Goal: Task Accomplishment & Management: Use online tool/utility

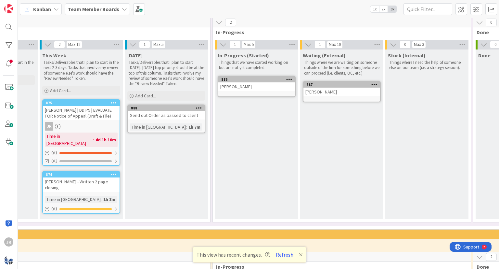
scroll to position [114, 244]
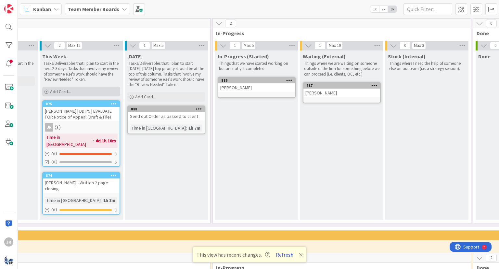
click at [44, 91] on div "Add Card..." at bounding box center [81, 91] width 78 height 10
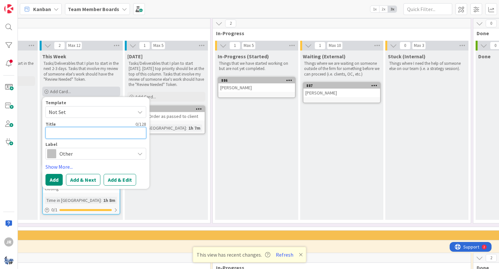
type textarea "P"
type textarea "x"
type textarea "Pr"
type textarea "x"
type textarea "Pre"
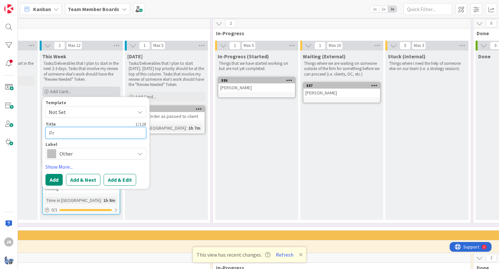
type textarea "x"
type textarea "Prep"
type textarea "x"
type textarea "Prep"
type textarea "x"
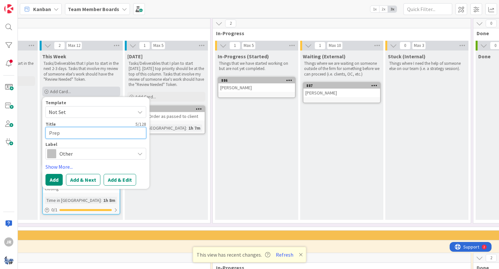
type textarea "Prep O"
type textarea "x"
type textarea "Prep Ob"
type textarea "x"
type textarea "Prep Obj"
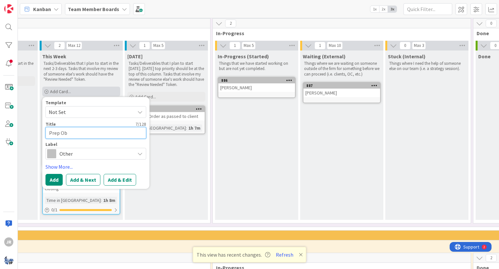
type textarea "x"
type textarea "Prep Obje"
type textarea "x"
type textarea "Prep Objec"
type textarea "x"
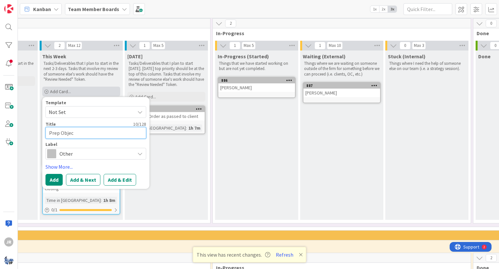
type textarea "Prep Object"
type textarea "x"
type textarea "Prep Objecti"
type textarea "x"
type textarea "Prep Objectio"
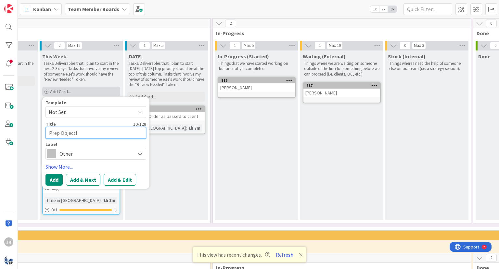
type textarea "x"
type textarea "Prep Objection"
type textarea "x"
type textarea "Prep Objection"
type textarea "x"
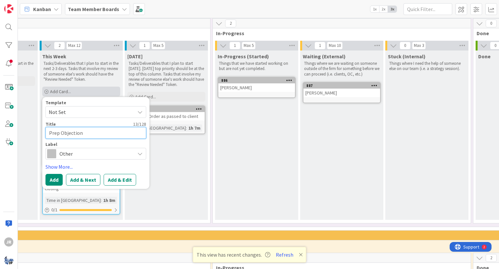
type textarea "Prep Objection t"
type textarea "x"
type textarea "Prep Objection to"
type textarea "x"
type textarea "Prep Objection to"
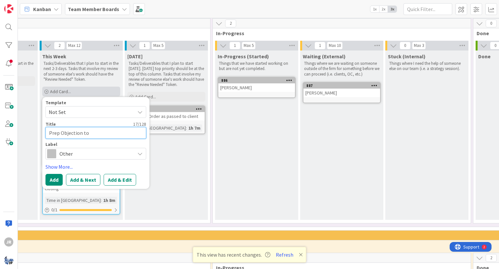
type textarea "x"
type textarea "Prep Objection to B"
type textarea "x"
type textarea "Prep Objection to Bu"
type textarea "x"
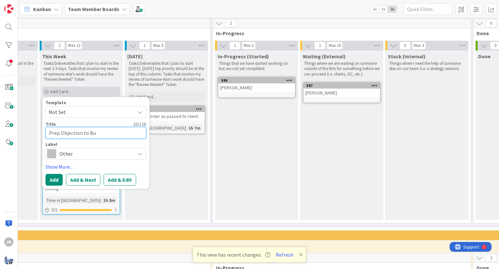
type textarea "Prep Objection to Bus"
type textarea "x"
type textarea "Prep Objection to Busi"
type textarea "x"
type textarea "Prep Objection to Busin"
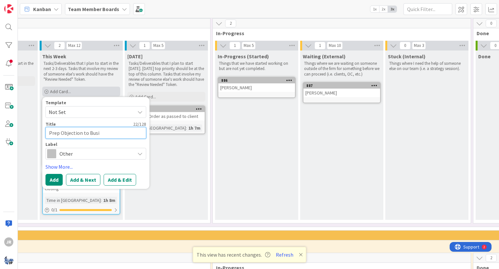
type textarea "x"
type textarea "Prep Objection to Busine"
type textarea "x"
type textarea "Prep Objection to Busines"
type textarea "x"
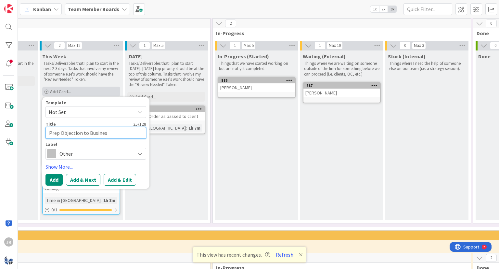
type textarea "Prep Objection to Business"
type textarea "x"
type textarea "Prep Objection to Business"
type textarea "x"
type textarea "Prep Objection to Business R"
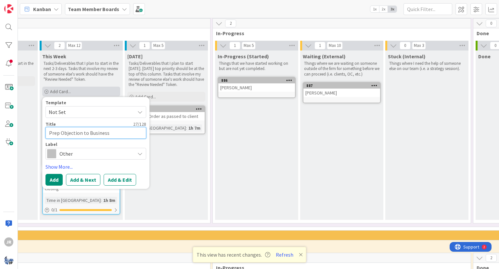
type textarea "x"
type textarea "Prep Objection to Business Re"
type textarea "x"
type textarea "Prep Objection to Business Rec"
type textarea "x"
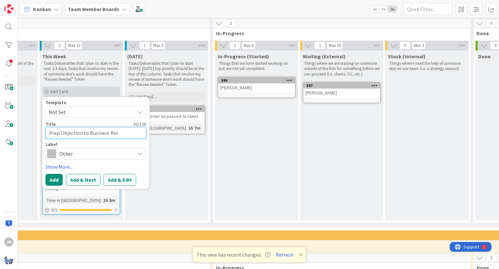
type textarea "Prep Objection to Business Reco"
type textarea "x"
type textarea "Prep Objection to Business Recor"
type textarea "x"
type textarea "Prep Objection to Business Record"
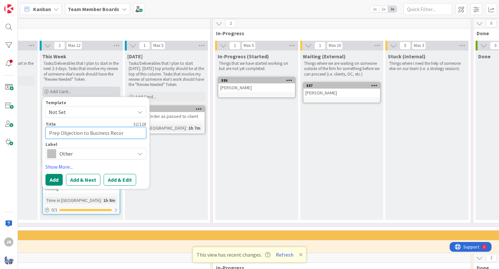
type textarea "x"
type textarea "Prep Objection to Business Records"
type textarea "x"
type textarea "Prep Objection to Business Records"
type textarea "x"
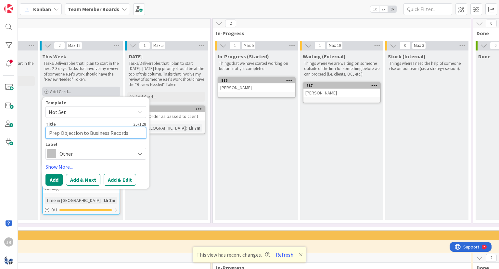
type textarea "RPrep Objection to Business Records"
type textarea "x"
type textarea "ROPrep Objection to Business Records"
type textarea "x"
type textarea "ROUPrep Objection to Business Records"
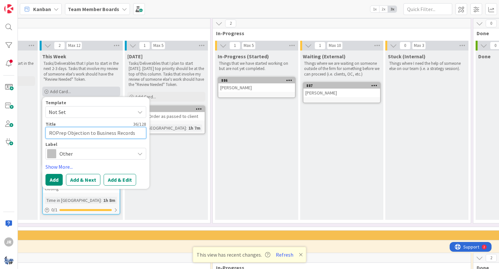
type textarea "x"
type textarea "ROUSPrep Objection to Business Records"
type textarea "x"
type textarea "ROUSSPrep Objection to Business Records"
type textarea "x"
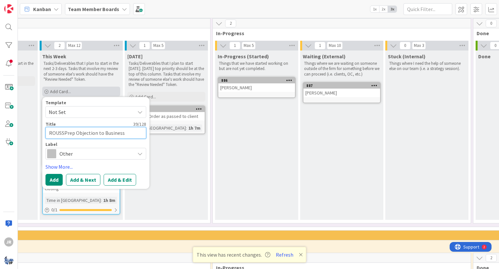
type textarea "ROUSSEPrep Objection to Business Records"
type textarea "x"
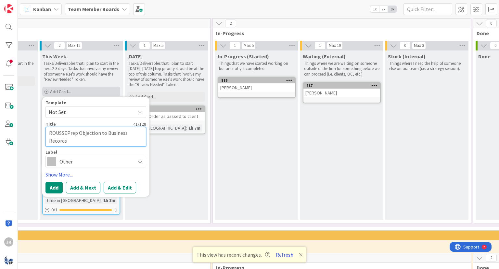
type textarea "ROUSSEYPrep Objection to Business Records"
type textarea "x"
type textarea "[PERSON_NAME] Prep Objection to Business Records"
type textarea "x"
type textarea "[PERSON_NAME] -Prep Objection to Business Records"
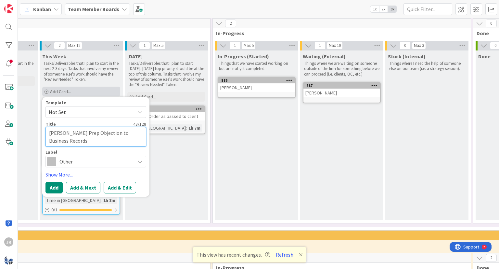
type textarea "x"
type textarea "[PERSON_NAME] - Prep Objection to Business Records"
type textarea "x"
type textarea "[PERSON_NAME] - Prep Objection to Business Records"
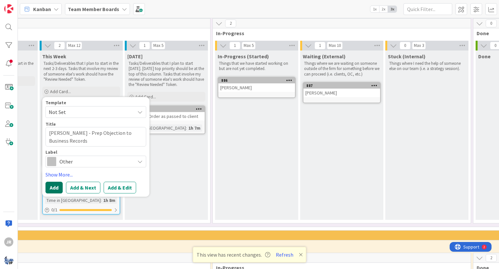
click at [48, 190] on button "Add" at bounding box center [54, 187] width 17 height 12
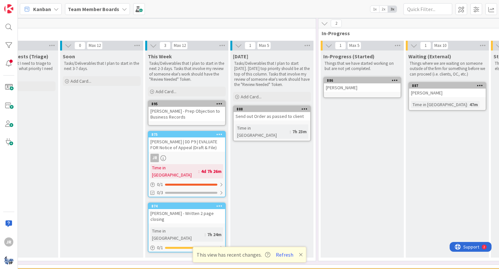
scroll to position [114, 138]
